Goal: Communication & Community: Answer question/provide support

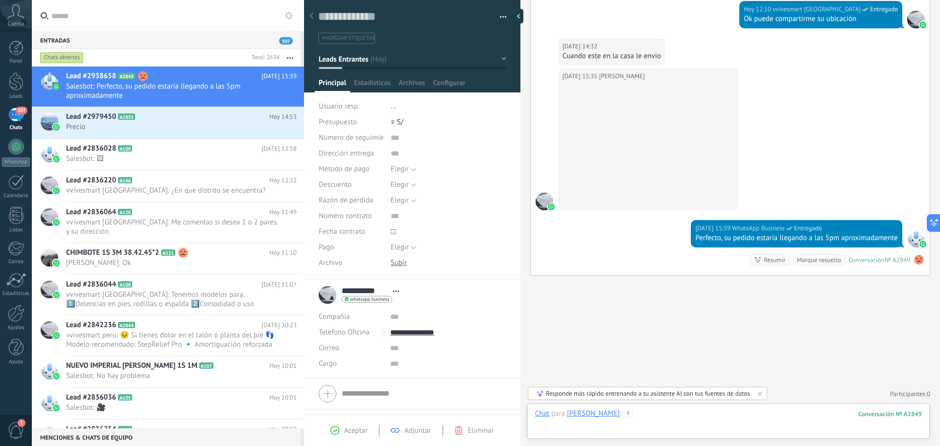
click at [693, 424] on div at bounding box center [728, 423] width 387 height 29
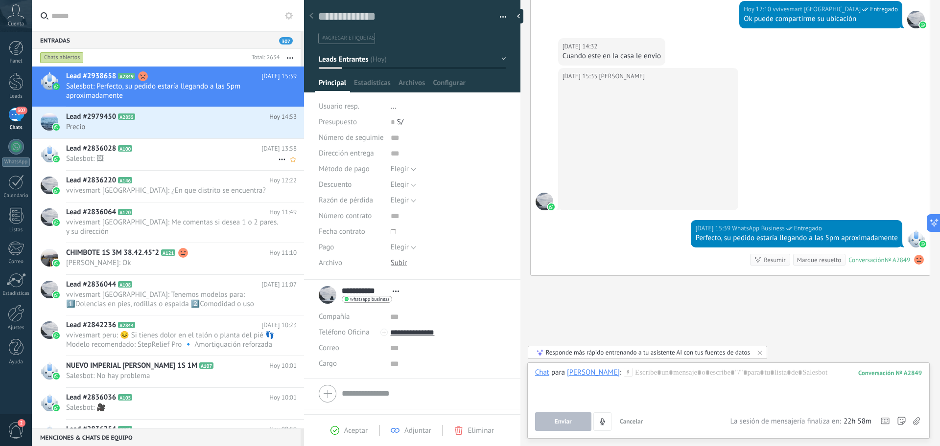
drag, startPoint x: 158, startPoint y: 133, endPoint x: 278, endPoint y: 166, distance: 124.9
click at [159, 133] on div "Lead #2979450 A2855 [DATE] 14:53 Precio" at bounding box center [185, 122] width 238 height 31
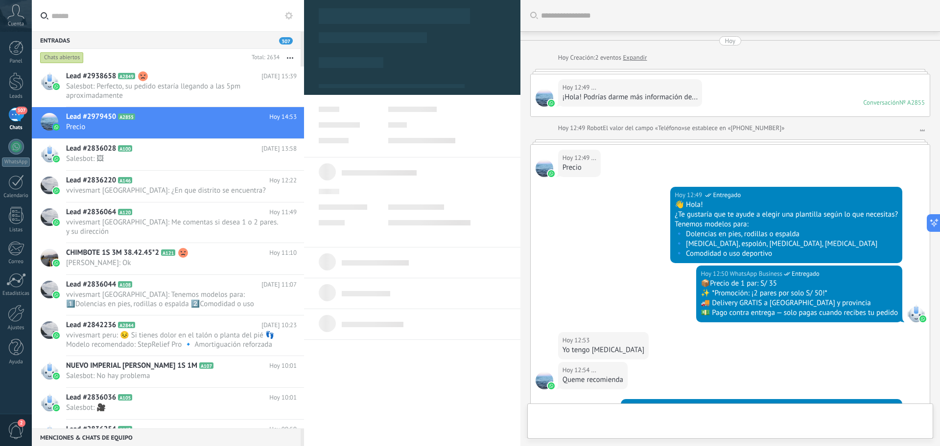
type textarea "**********"
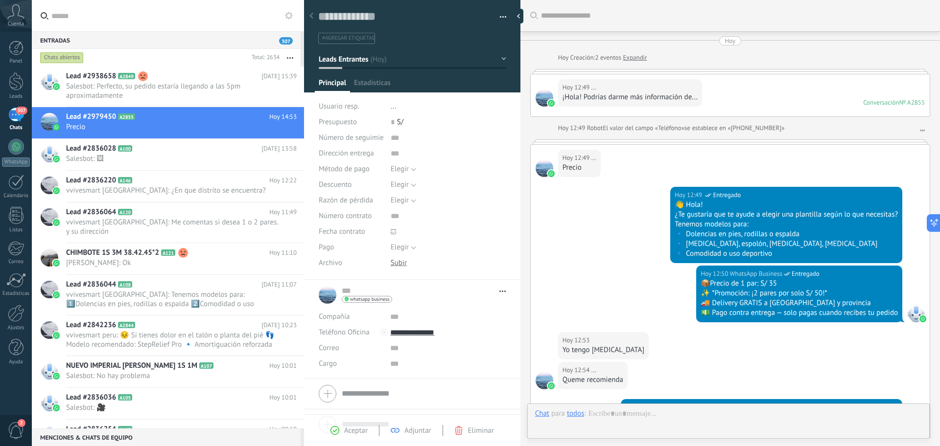
scroll to position [257, 0]
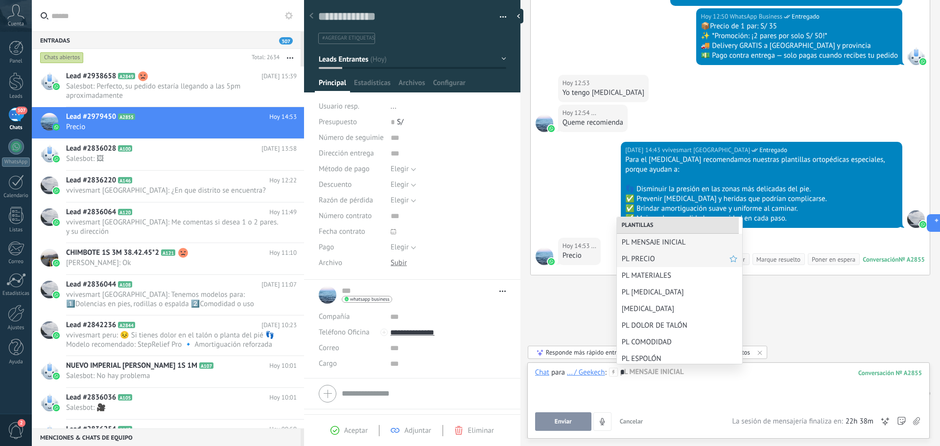
click at [652, 253] on div "PL PRECIO" at bounding box center [679, 259] width 125 height 17
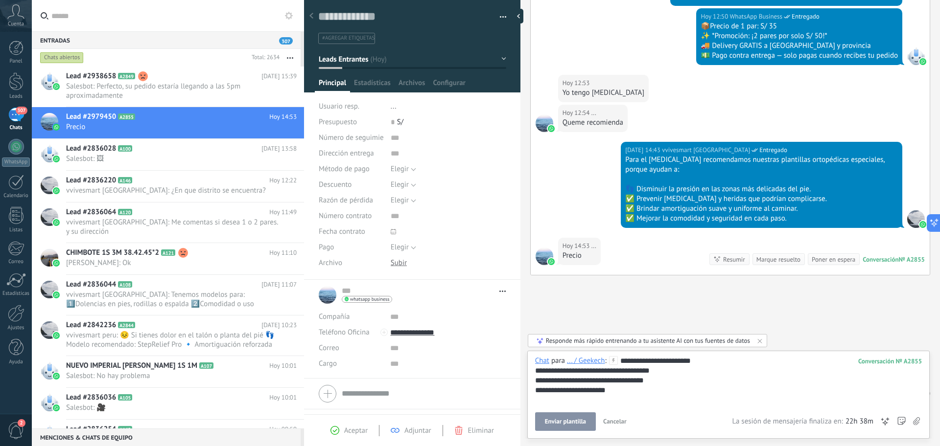
click at [580, 424] on span "Enviar plantilla" at bounding box center [565, 421] width 41 height 7
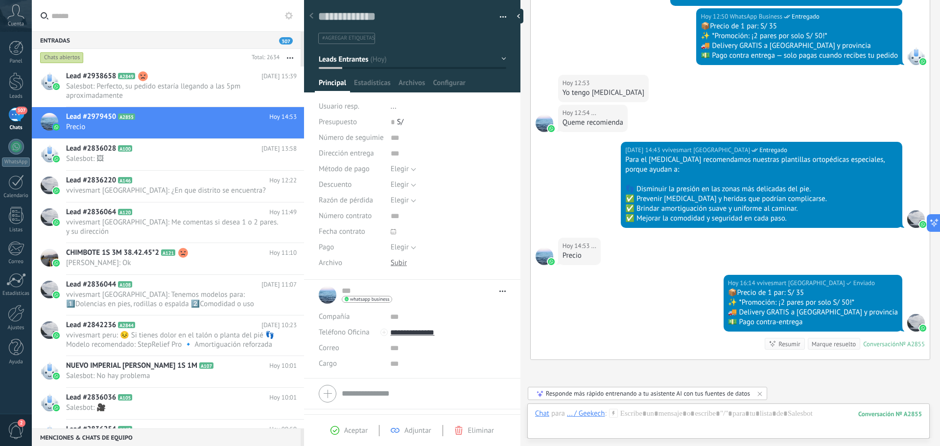
scroll to position [342, 0]
